Goal: Task Accomplishment & Management: Manage account settings

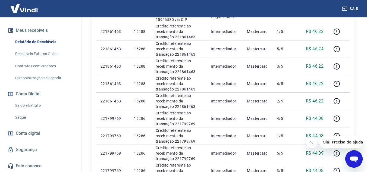
scroll to position [117, 0]
click at [35, 107] on link "Saldo e Extrato" at bounding box center [44, 105] width 62 height 11
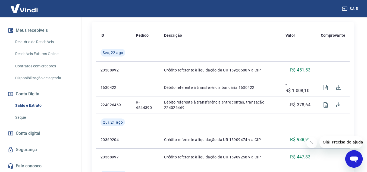
scroll to position [158, 0]
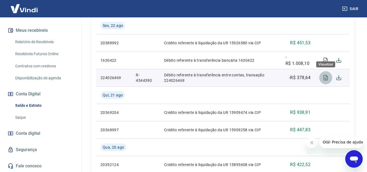
click at [328, 76] on icon "Visualizar" at bounding box center [326, 77] width 7 height 7
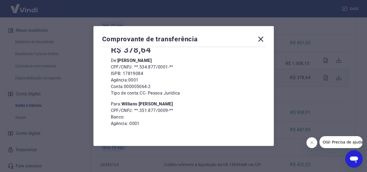
scroll to position [67, 0]
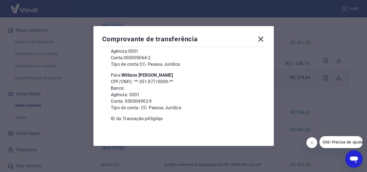
click at [264, 39] on icon at bounding box center [261, 39] width 9 height 9
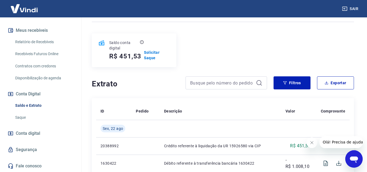
scroll to position [54, 0]
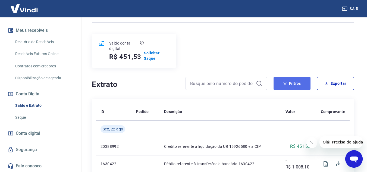
click at [302, 79] on button "Filtros" at bounding box center [292, 83] width 37 height 13
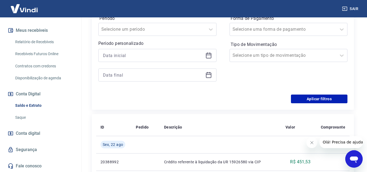
scroll to position [160, 0]
click at [210, 59] on div at bounding box center [157, 55] width 118 height 13
click at [210, 56] on icon at bounding box center [208, 55] width 7 height 7
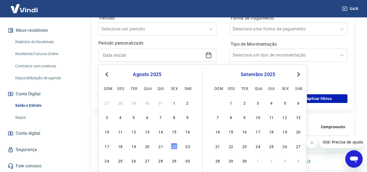
click at [107, 73] on span "Previous Month" at bounding box center [107, 74] width 0 height 6
click at [107, 145] on div "20" at bounding box center [107, 146] width 7 height 7
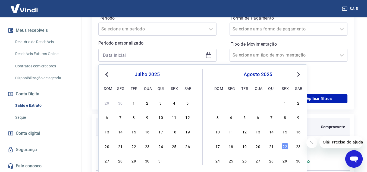
type input "20/07/2025"
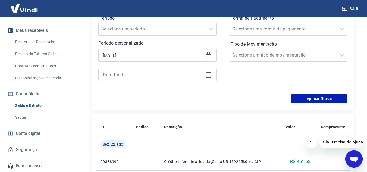
click at [205, 74] on icon at bounding box center [208, 74] width 7 height 7
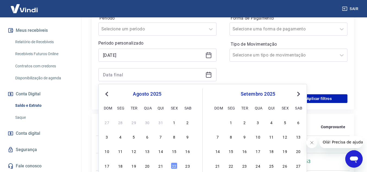
click at [107, 95] on span "Previous Month" at bounding box center [107, 94] width 0 height 6
click at [135, 168] on div "22" at bounding box center [134, 165] width 7 height 7
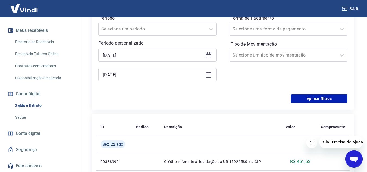
type input "22/07/2025"
click at [309, 96] on button "Aplicar filtros" at bounding box center [319, 98] width 57 height 9
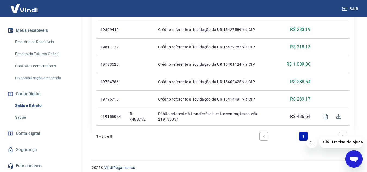
scroll to position [224, 0]
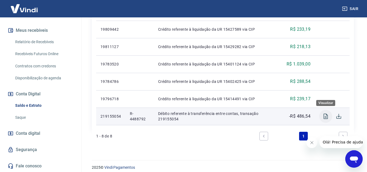
click at [327, 113] on button "Visualizar" at bounding box center [325, 116] width 13 height 13
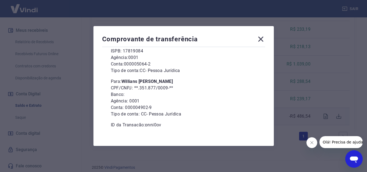
scroll to position [63, 0]
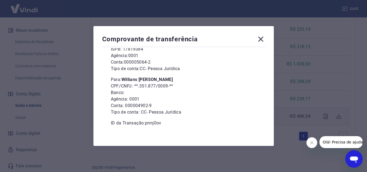
click at [198, 155] on div "Comprovante de transferência 21 de Julho de 2025, 11:41 R$ 486,54 De: Nathalia …" at bounding box center [183, 86] width 367 height 172
click at [259, 39] on icon at bounding box center [261, 39] width 9 height 9
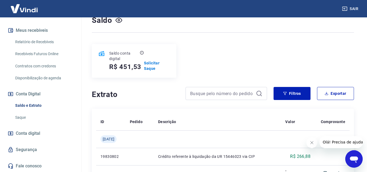
scroll to position [45, 0]
click at [302, 95] on button "Filtros" at bounding box center [292, 93] width 37 height 13
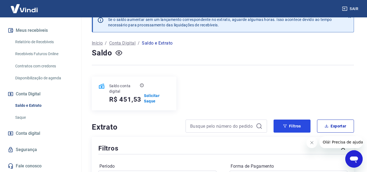
scroll to position [11, 0]
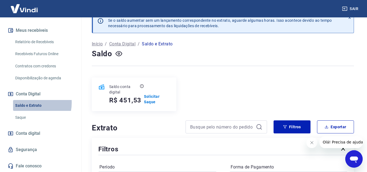
click at [29, 103] on link "Saldo e Extrato" at bounding box center [44, 105] width 62 height 11
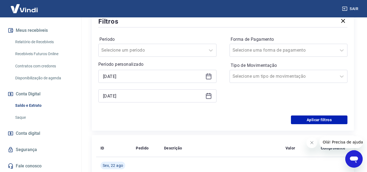
scroll to position [138, 0]
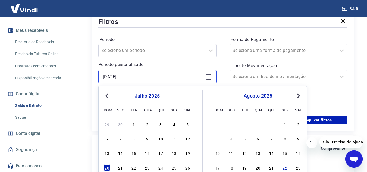
click at [202, 76] on input "20/07/2025" at bounding box center [153, 77] width 100 height 8
type input "2"
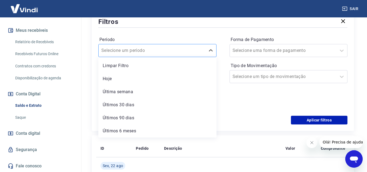
click at [197, 56] on div "Selecione um período" at bounding box center [157, 50] width 118 height 13
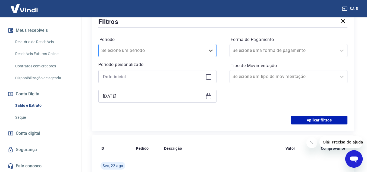
click at [177, 53] on div at bounding box center [151, 51] width 101 height 8
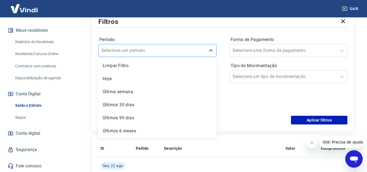
click at [177, 53] on div at bounding box center [151, 51] width 101 height 8
click at [155, 62] on div "Limpar Filtro" at bounding box center [157, 65] width 118 height 11
click at [177, 49] on div at bounding box center [151, 51] width 101 height 8
click at [136, 65] on div "Limpar Filtro" at bounding box center [157, 65] width 118 height 11
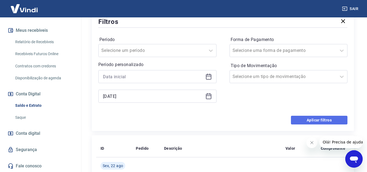
click at [307, 118] on button "Aplicar filtros" at bounding box center [319, 120] width 57 height 9
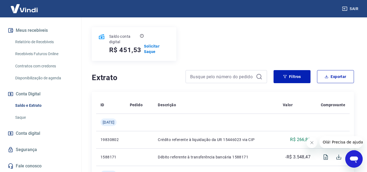
scroll to position [59, 0]
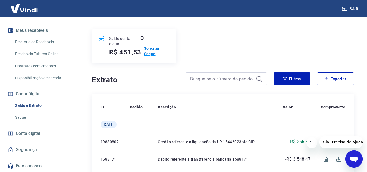
click at [148, 50] on p "Solicitar Saque" at bounding box center [157, 51] width 26 height 11
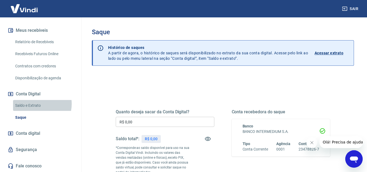
click at [35, 104] on link "Saldo e Extrato" at bounding box center [44, 105] width 62 height 11
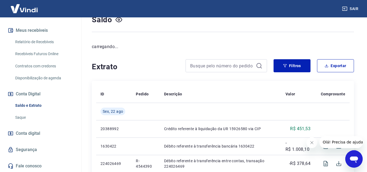
scroll to position [45, 0]
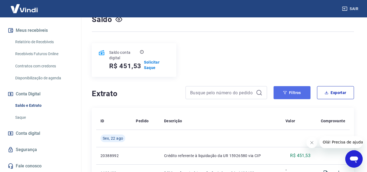
click at [308, 92] on button "Filtros" at bounding box center [292, 92] width 37 height 13
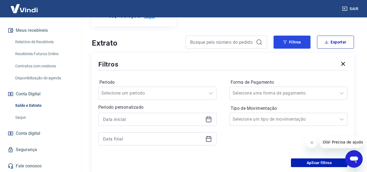
scroll to position [96, 0]
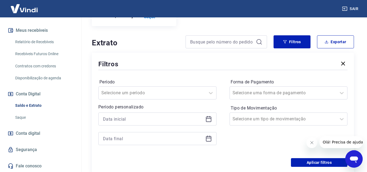
click at [346, 62] on icon "button" at bounding box center [343, 63] width 7 height 7
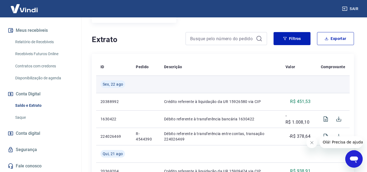
scroll to position [131, 0]
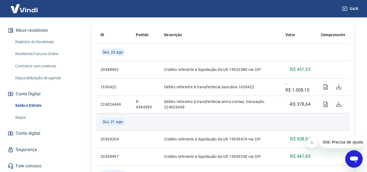
click at [261, 117] on td at bounding box center [220, 121] width 121 height 17
